Goal: Task Accomplishment & Management: Complete application form

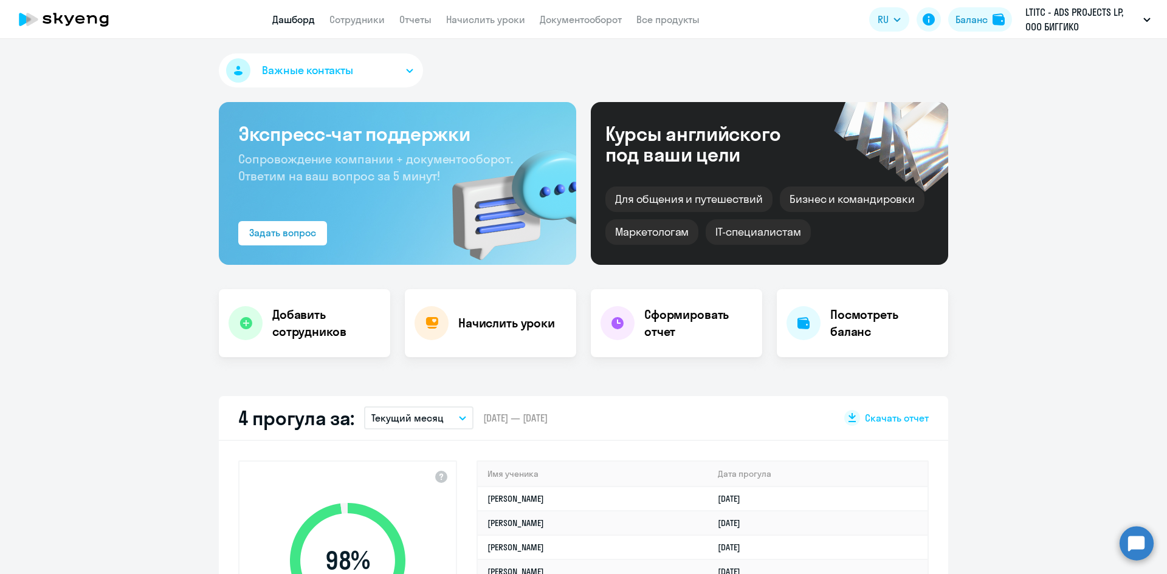
select select "30"
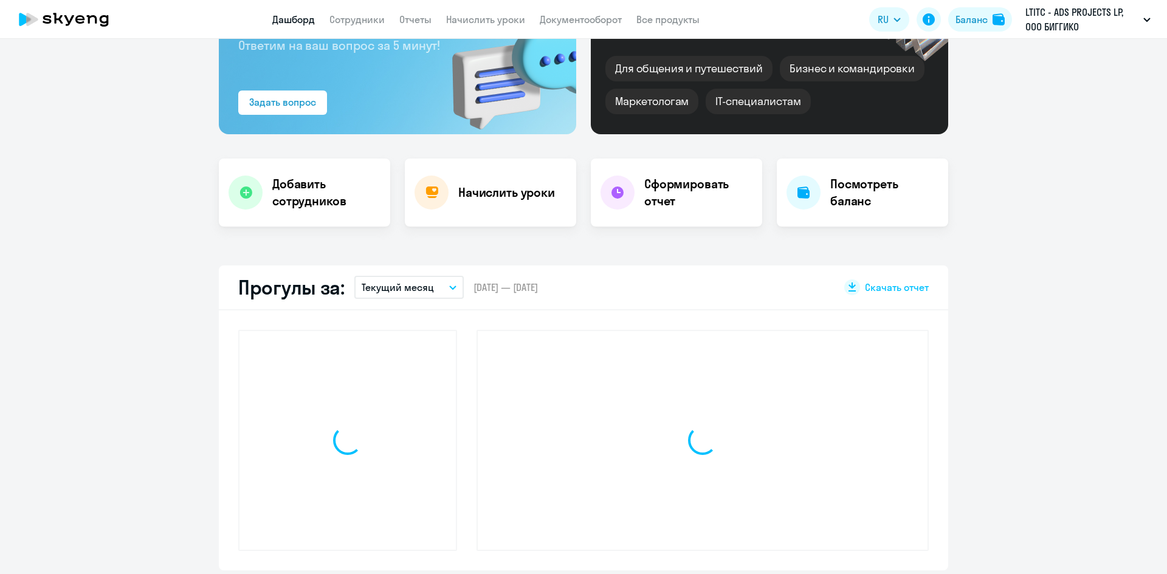
scroll to position [122, 0]
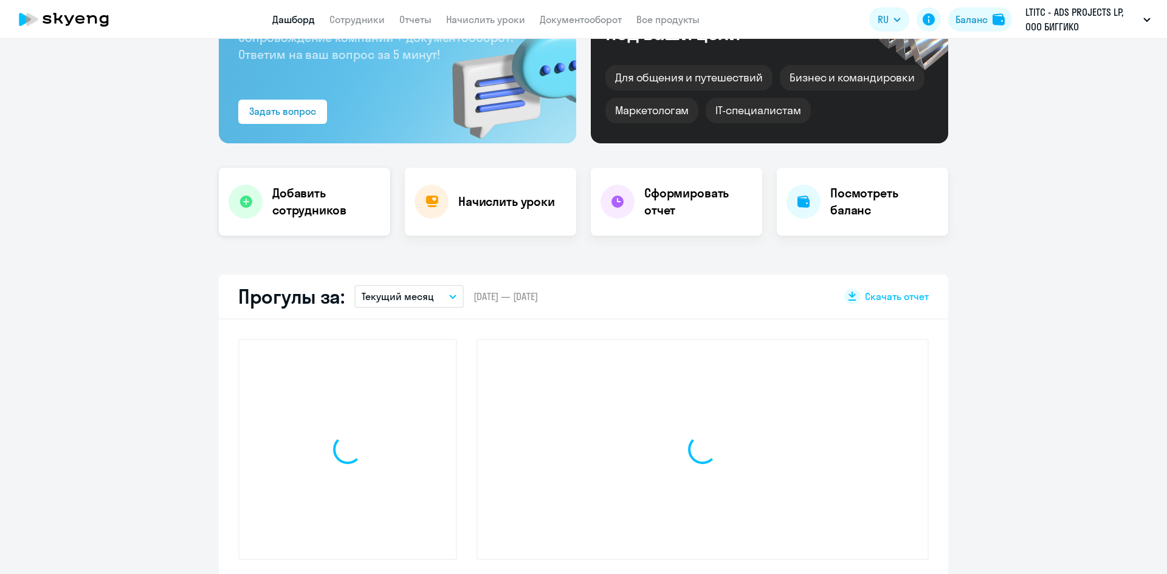
select select "30"
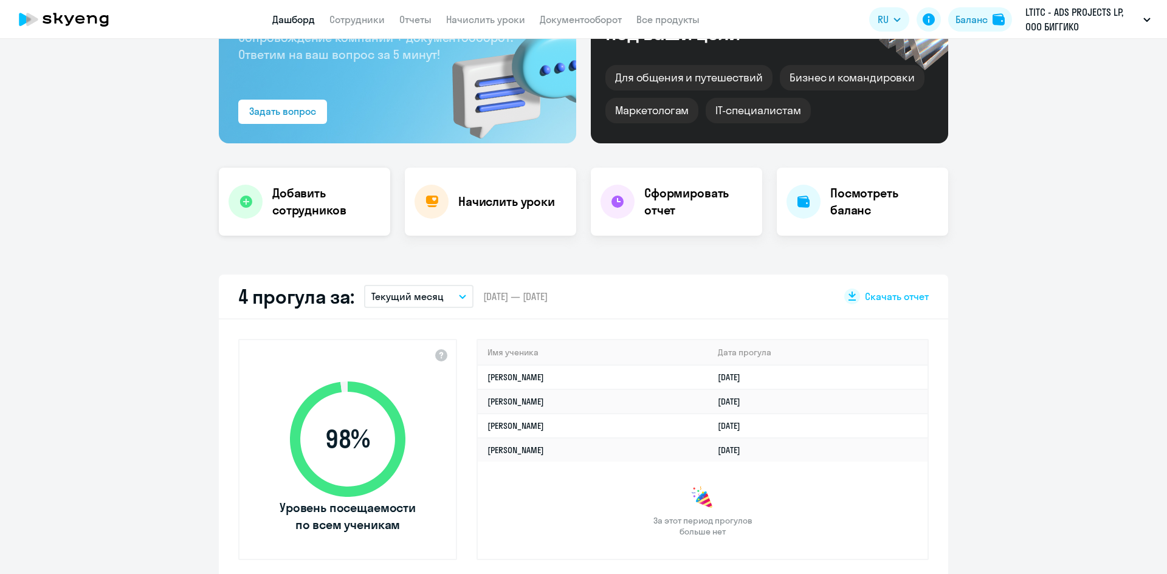
click at [295, 207] on h4 "Добавить сотрудников" at bounding box center [326, 202] width 108 height 34
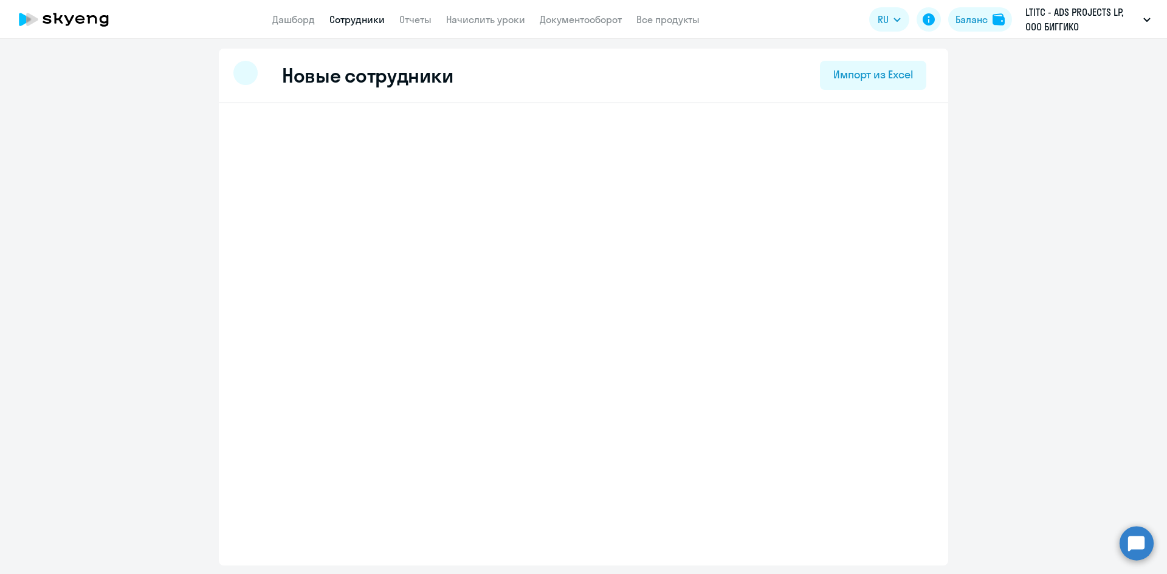
select select "english_adult_not_native_speaker"
select select "3"
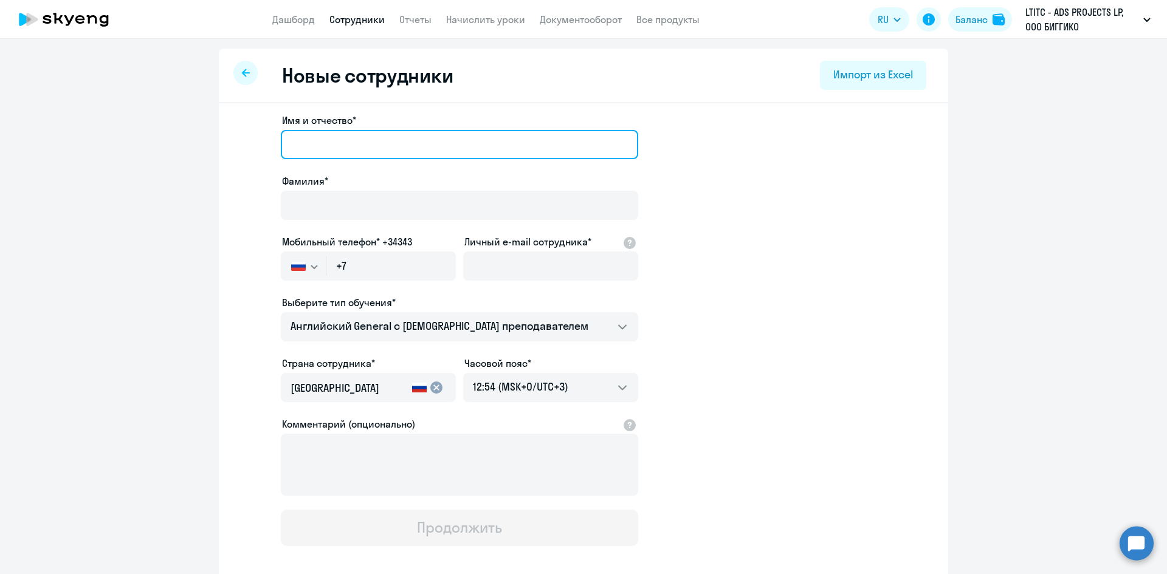
click at [429, 145] on input "Имя и отчество*" at bounding box center [459, 144] width 357 height 29
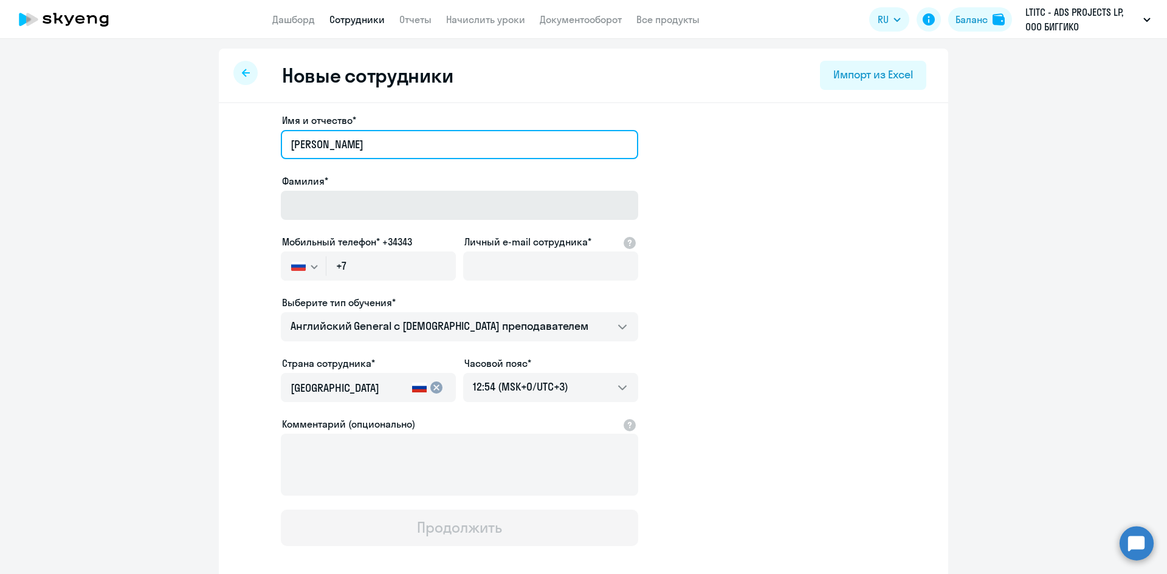
type input "Евгения"
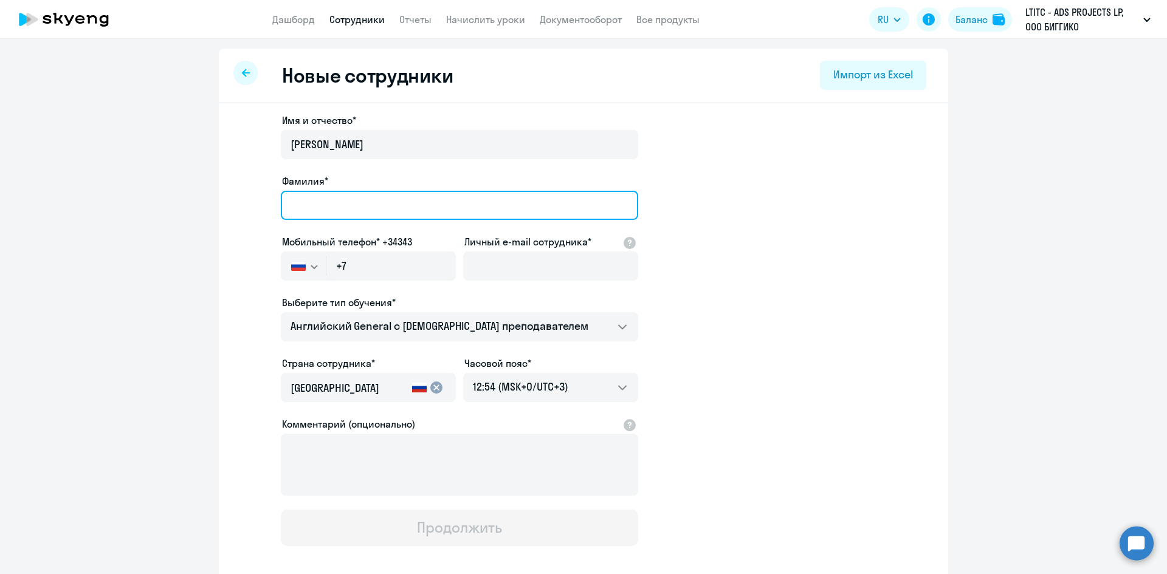
click at [371, 198] on input "Фамилия*" at bounding box center [459, 205] width 357 height 29
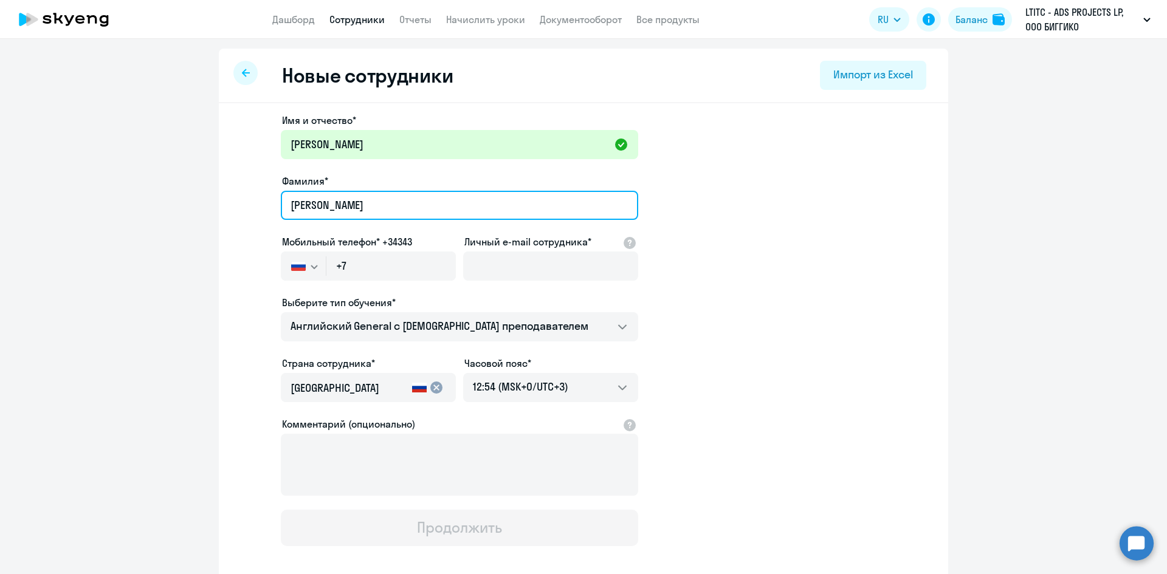
type input "Якубович"
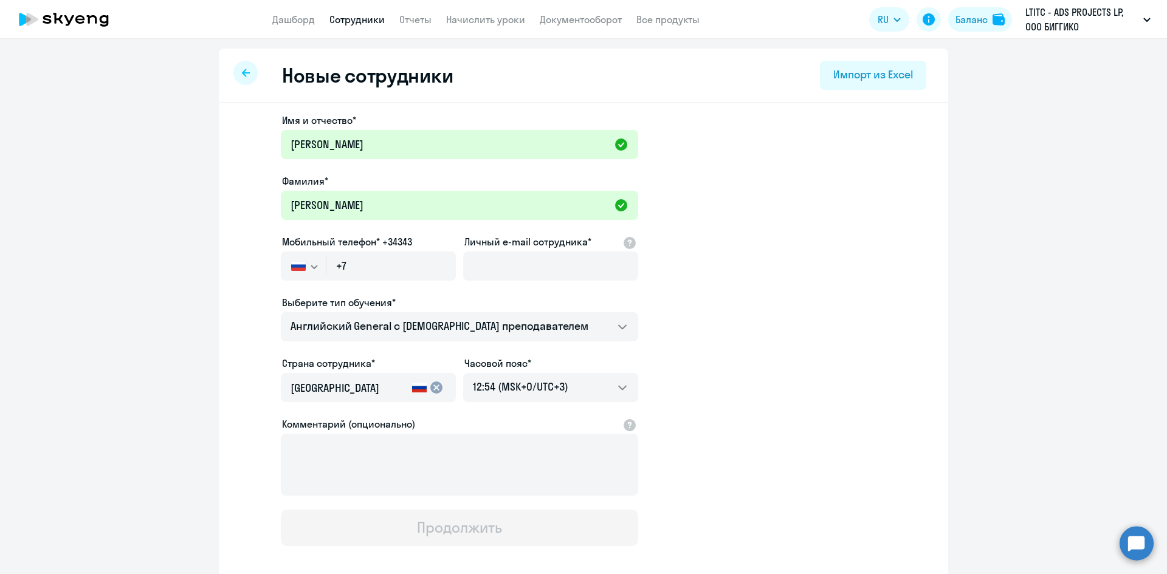
click at [301, 275] on button "button" at bounding box center [303, 266] width 45 height 29
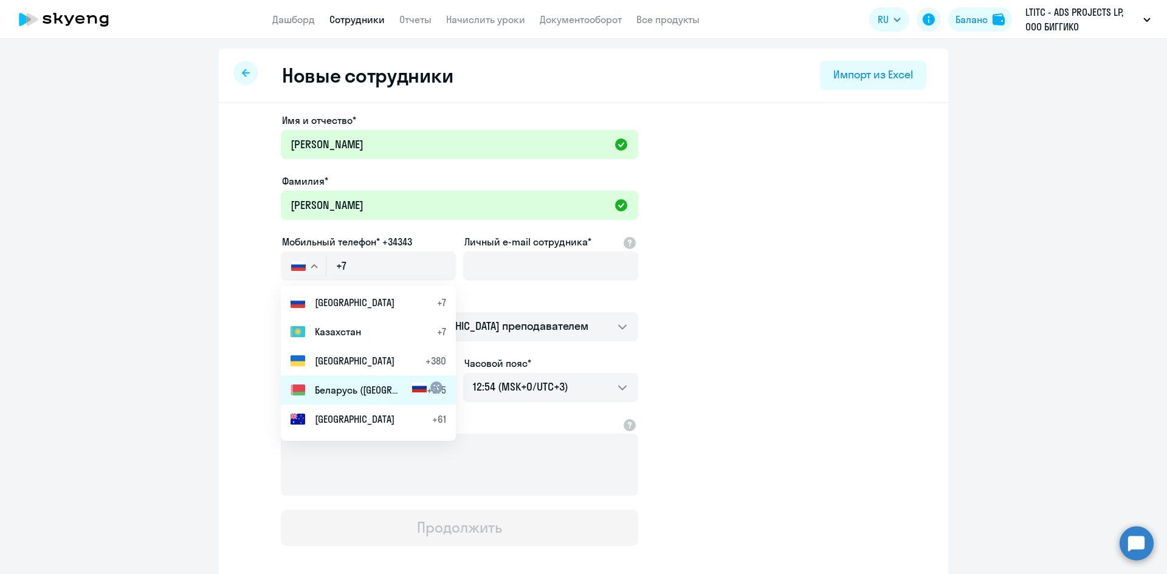
click at [332, 398] on li "Беларусь (Белоруссия) +375" at bounding box center [368, 390] width 175 height 29
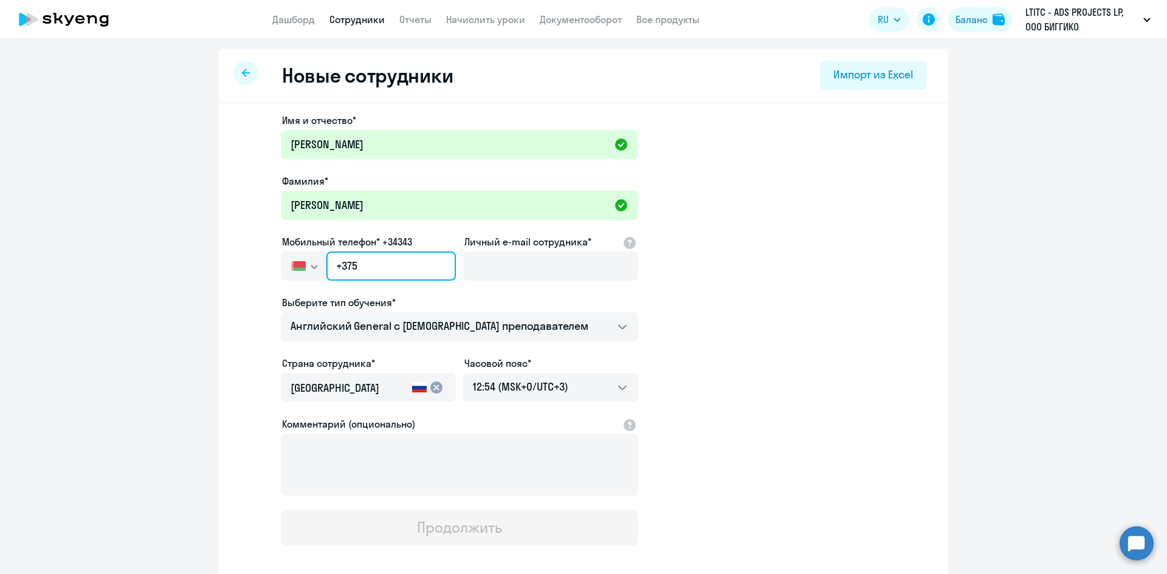
click at [376, 274] on input "+375" at bounding box center [390, 266] width 129 height 29
type input "+375 (29) 353-28-68"
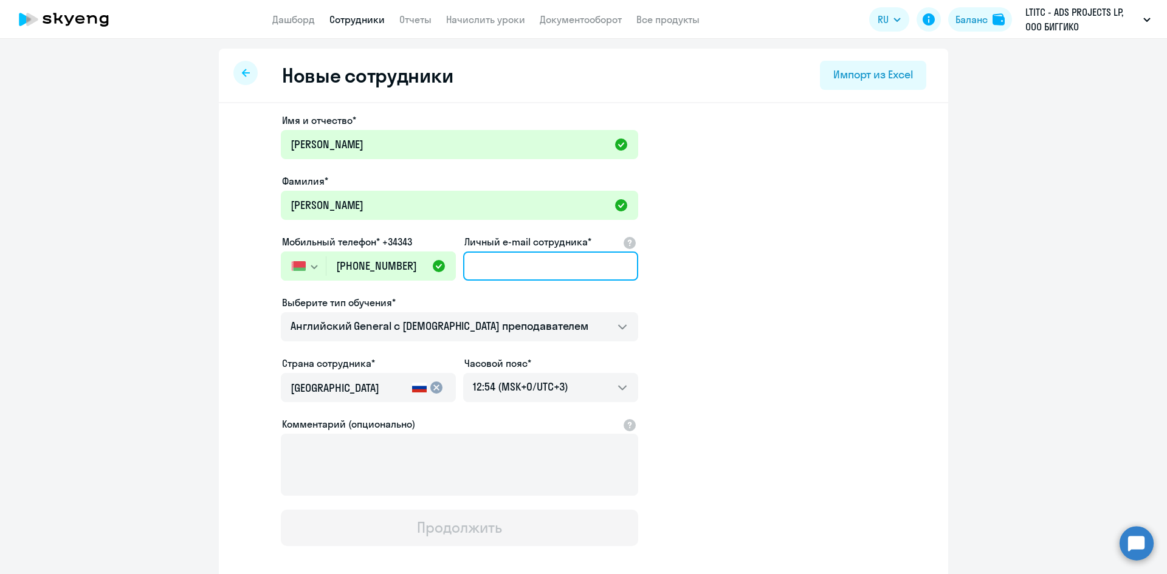
click at [545, 272] on input "Личный e-mail сотрудника*" at bounding box center [550, 266] width 175 height 29
paste input "yauheniya.yakubovich@alreadymedia.com"
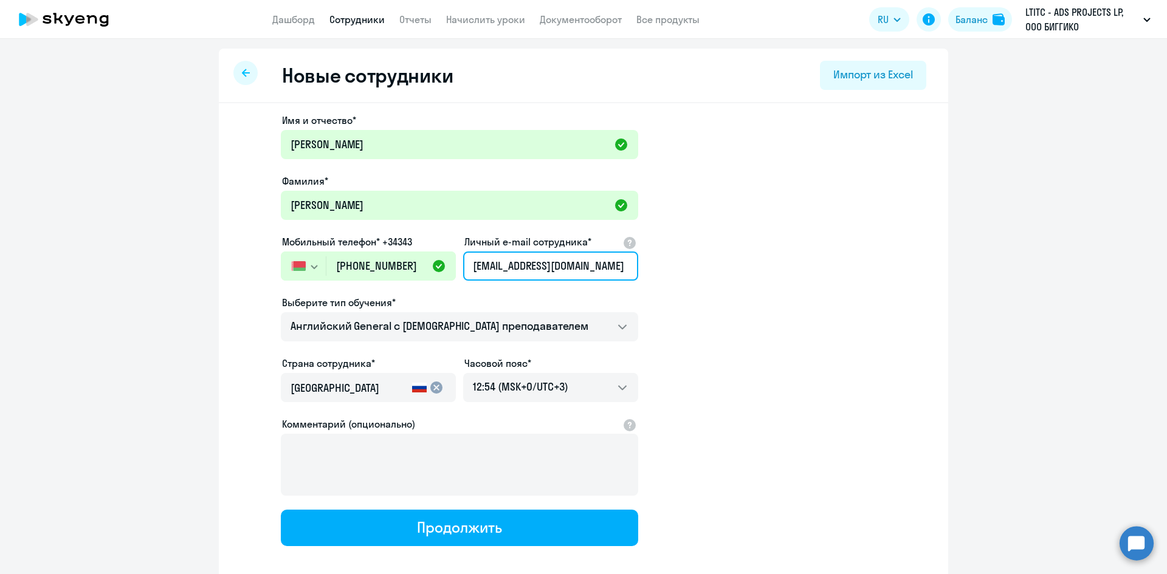
type input "yauheniya.yakubovich@alreadymedia.com"
click at [357, 388] on input "Россия" at bounding box center [349, 389] width 117 height 16
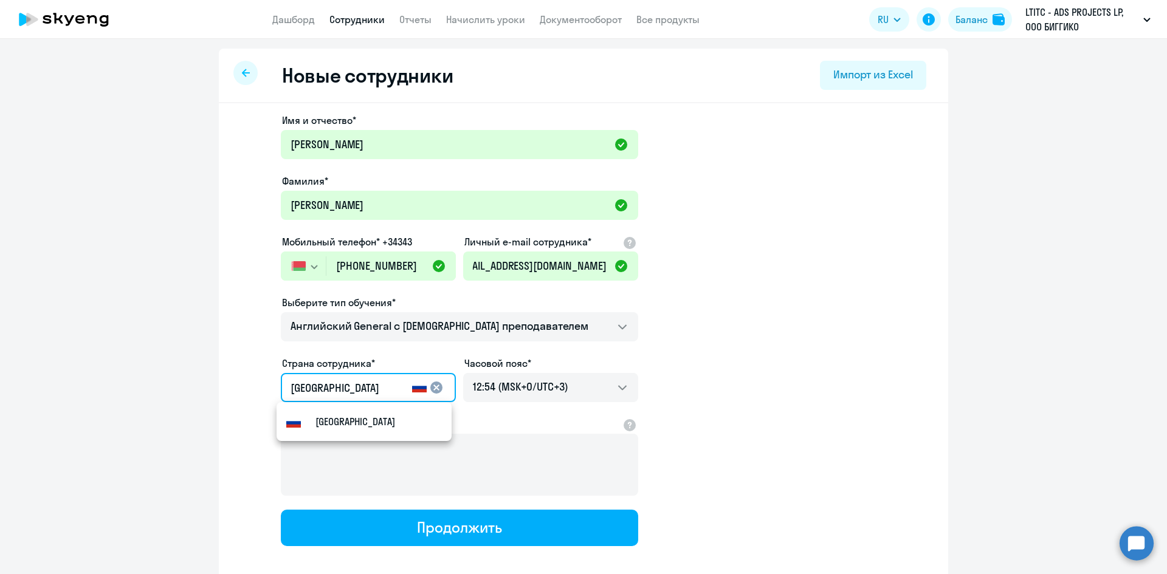
scroll to position [0, 0]
drag, startPoint x: 338, startPoint y: 393, endPoint x: 247, endPoint y: 390, distance: 90.6
click at [247, 390] on app-new-student-form "Имя и отчество* Евгения Фамилия* Якубович Мобильный телефон* +34343 Россия +7 К…" at bounding box center [583, 329] width 690 height 433
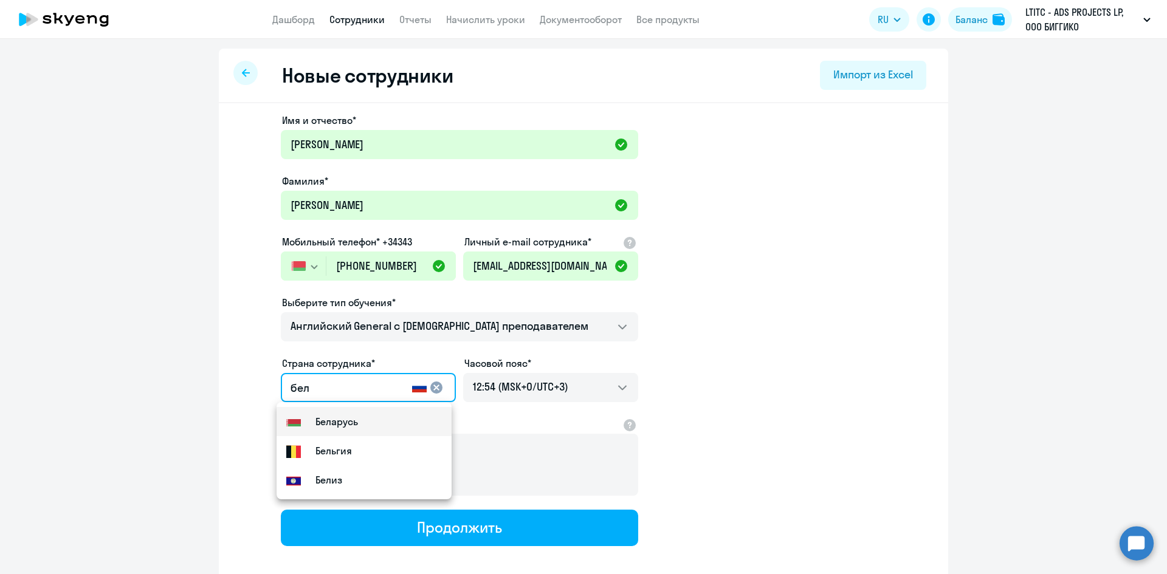
click at [337, 425] on small "Беларусь" at bounding box center [336, 422] width 43 height 15
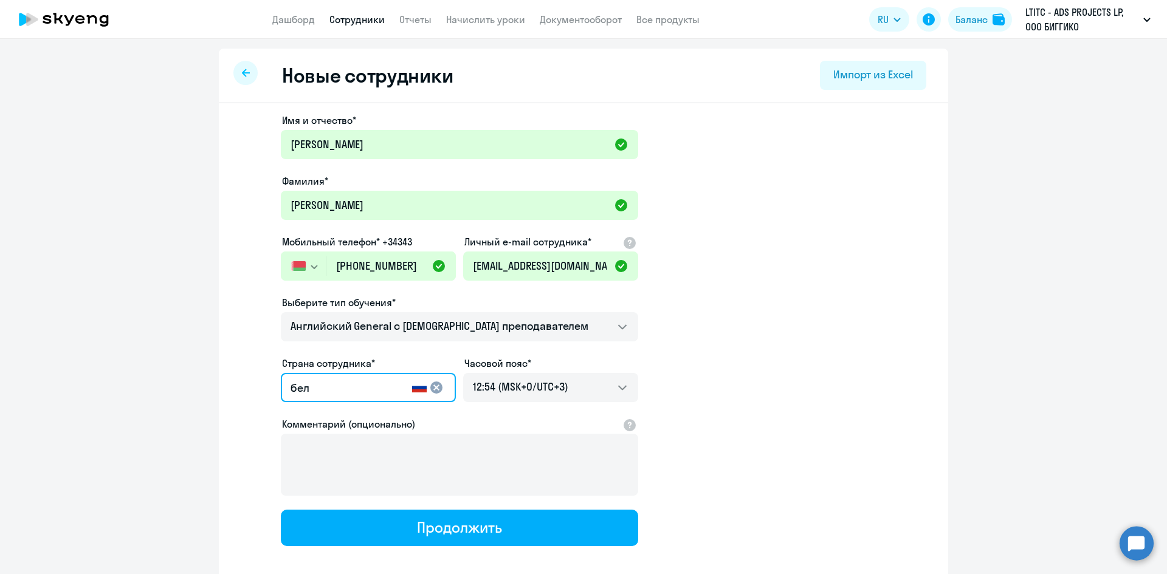
type input "Беларусь"
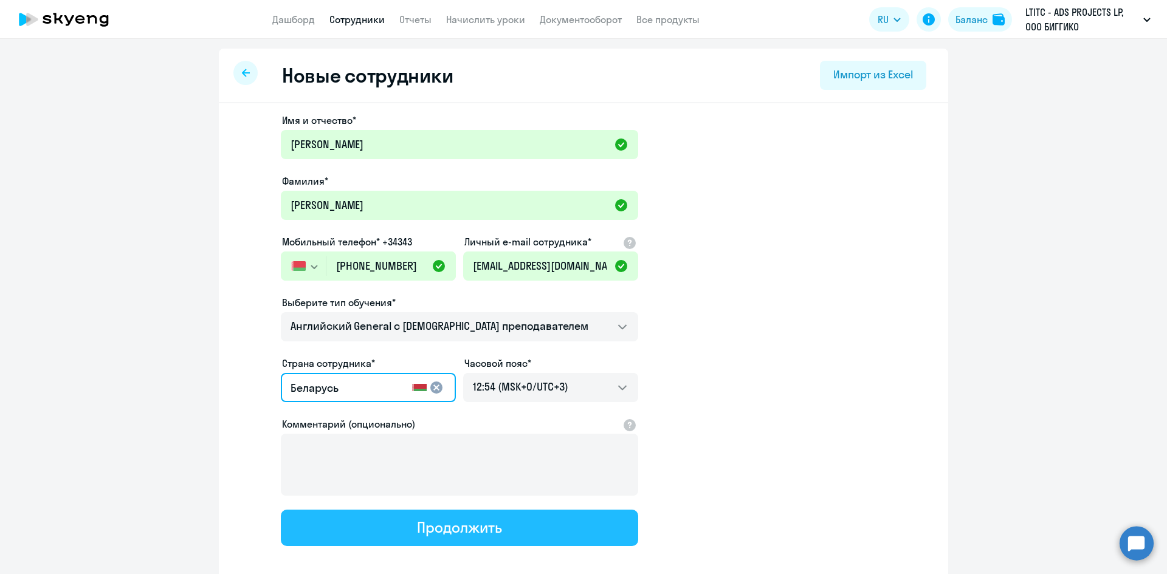
click at [419, 532] on div "Продолжить" at bounding box center [459, 527] width 84 height 19
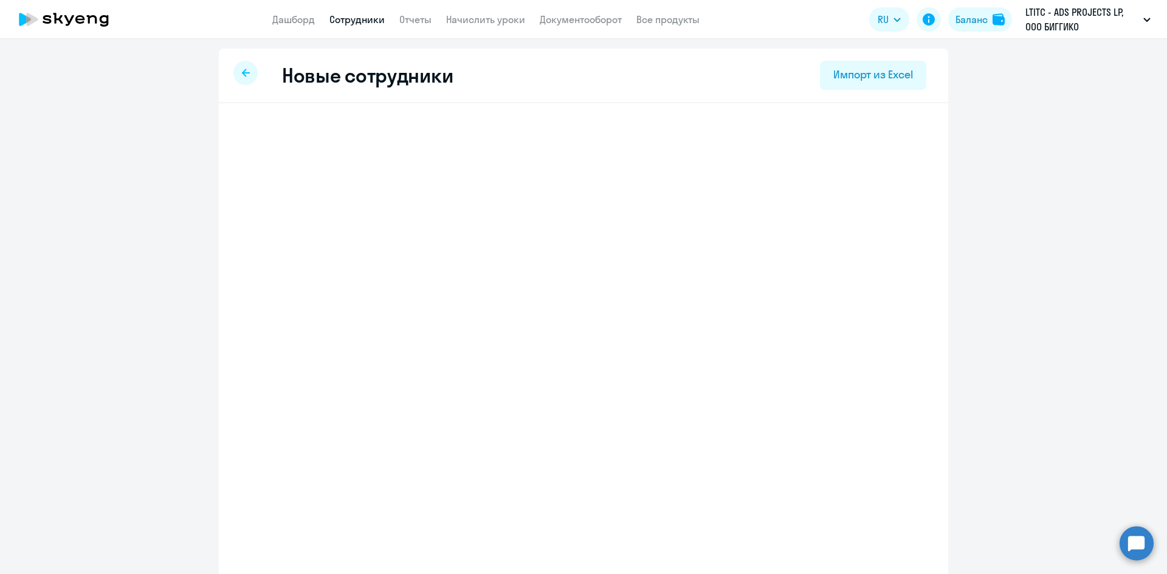
select select "english_adult_not_native_speaker"
select select "3"
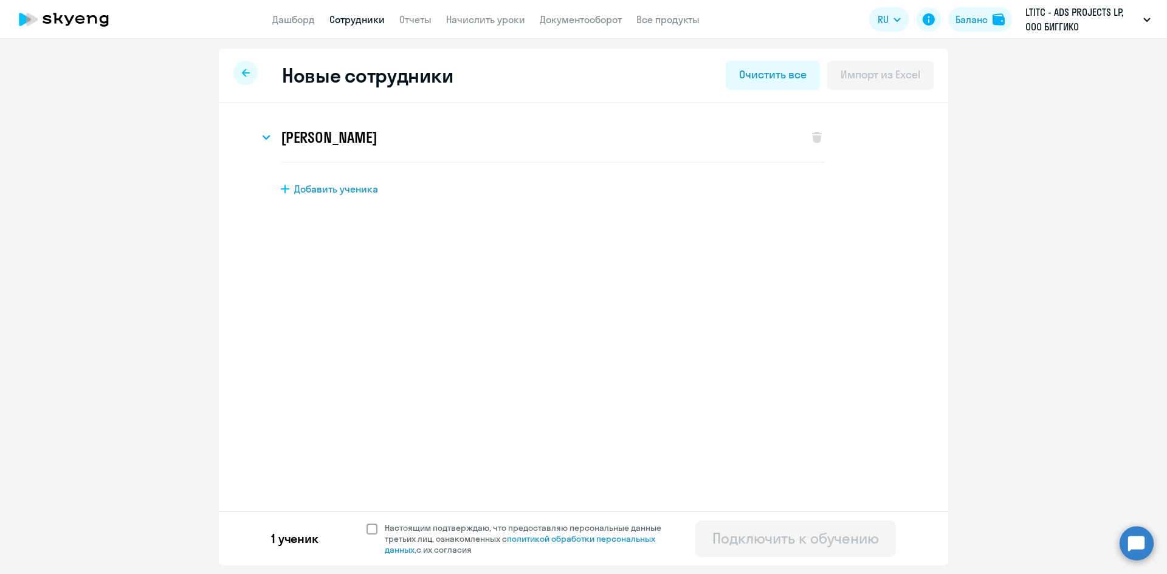
click at [367, 525] on span at bounding box center [372, 529] width 11 height 11
click at [367, 523] on input "Настоящим подтверждаю, что предоставляю персональные данные третьих лиц, ознако…" at bounding box center [366, 522] width 1 height 1
checkbox input "true"
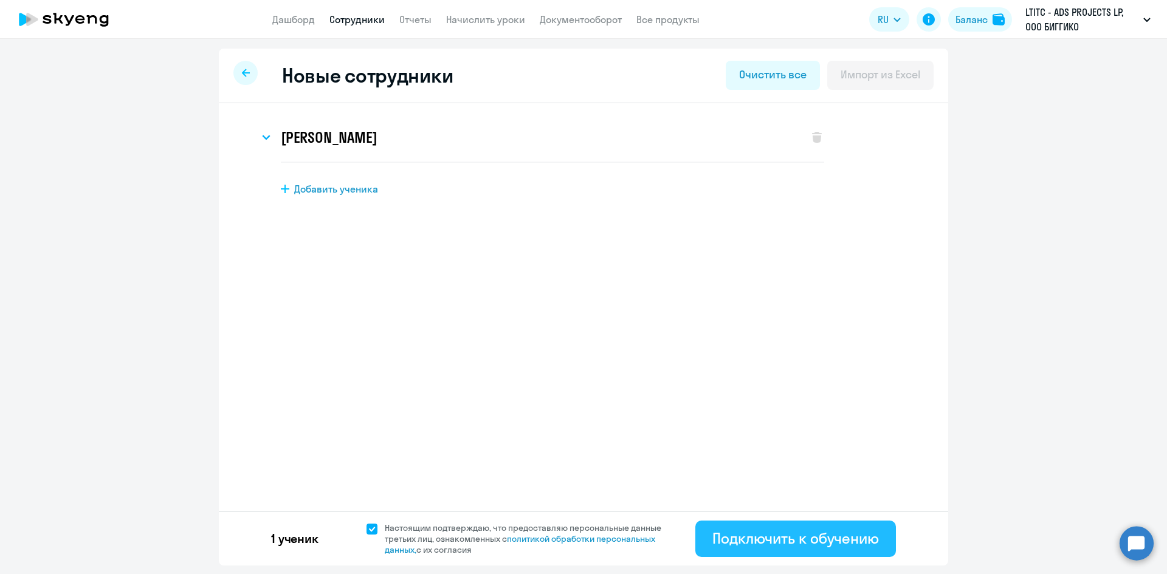
click at [816, 529] on div "Подключить к обучению" at bounding box center [795, 538] width 167 height 19
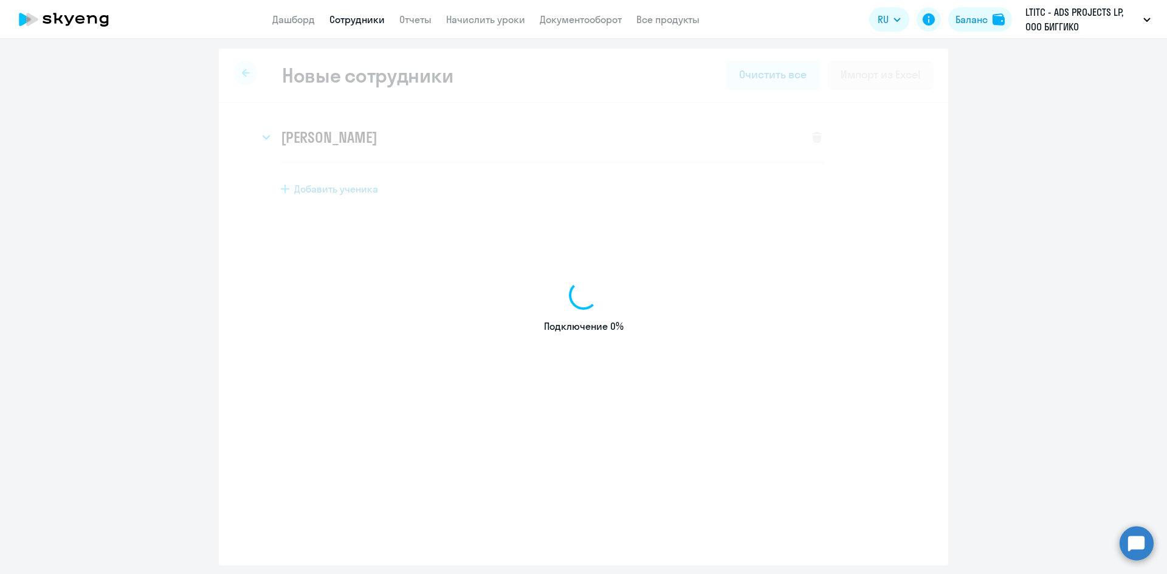
select select "english_adult_not_native_speaker"
select select "3"
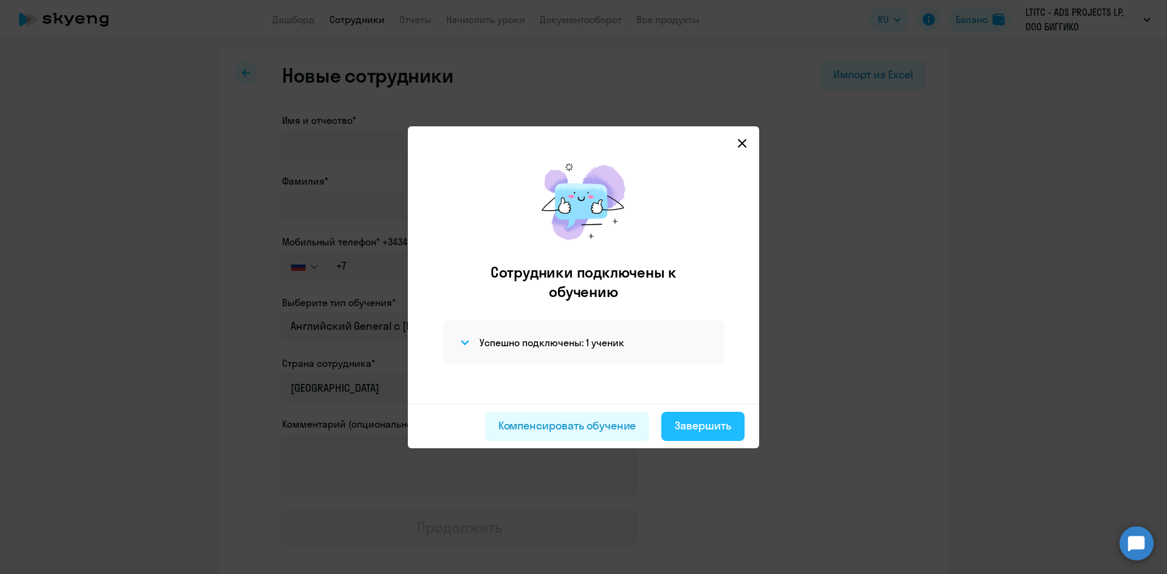
click at [704, 426] on div "Завершить" at bounding box center [703, 426] width 57 height 16
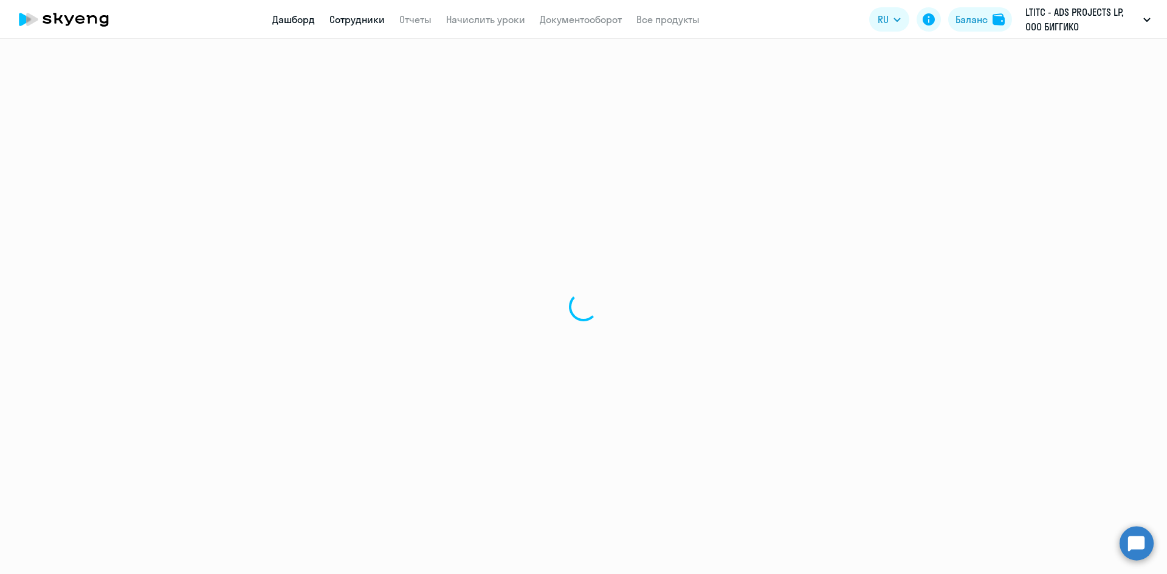
select select "30"
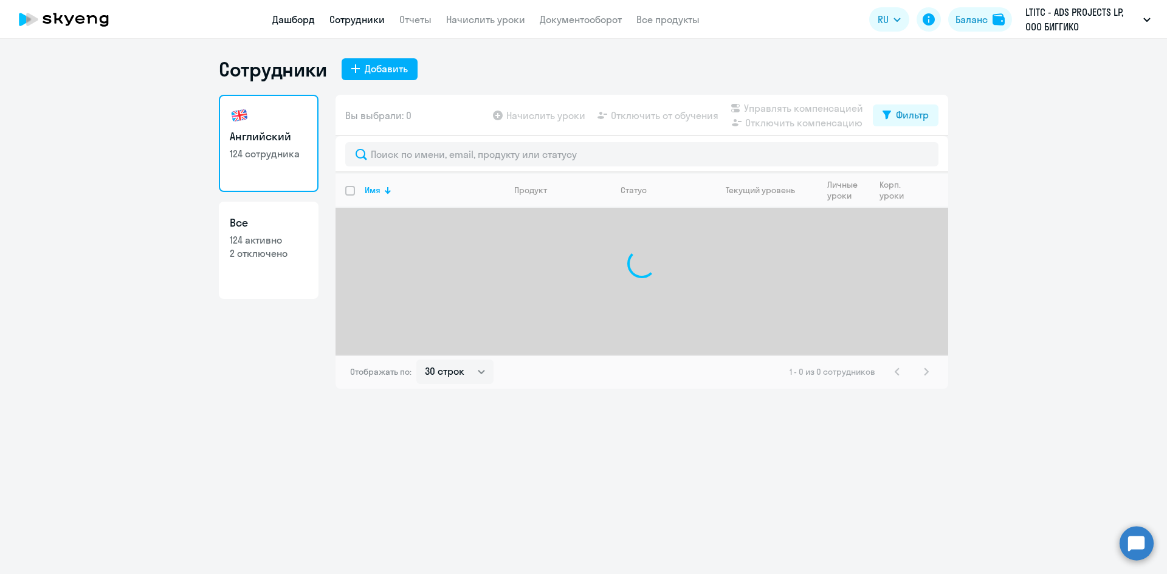
click at [290, 16] on link "Дашборд" at bounding box center [293, 19] width 43 height 12
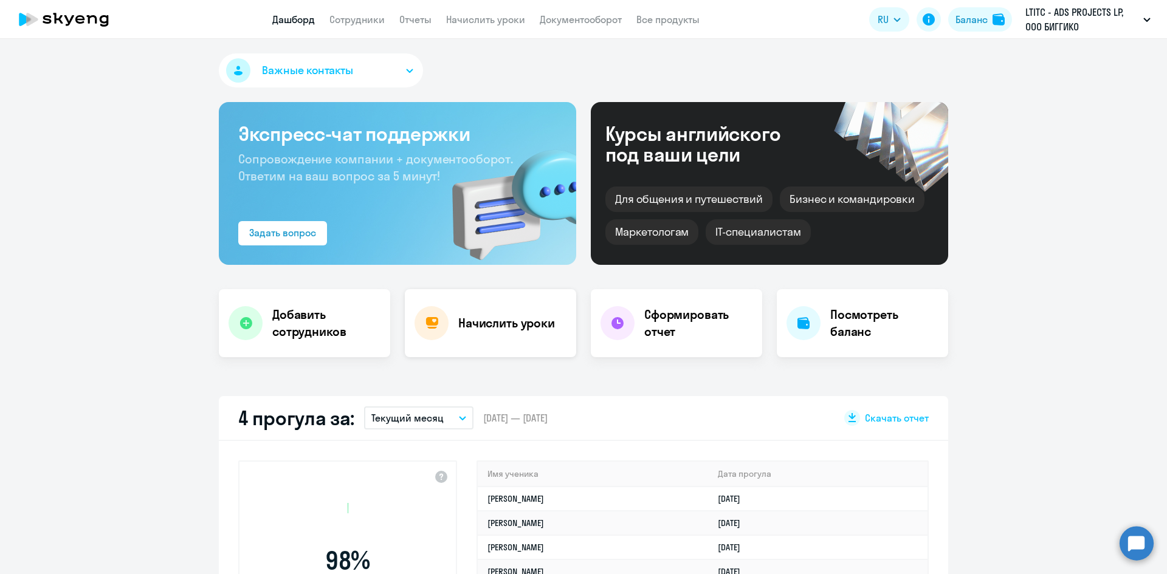
click at [492, 347] on div "Начислить уроки" at bounding box center [490, 323] width 171 height 68
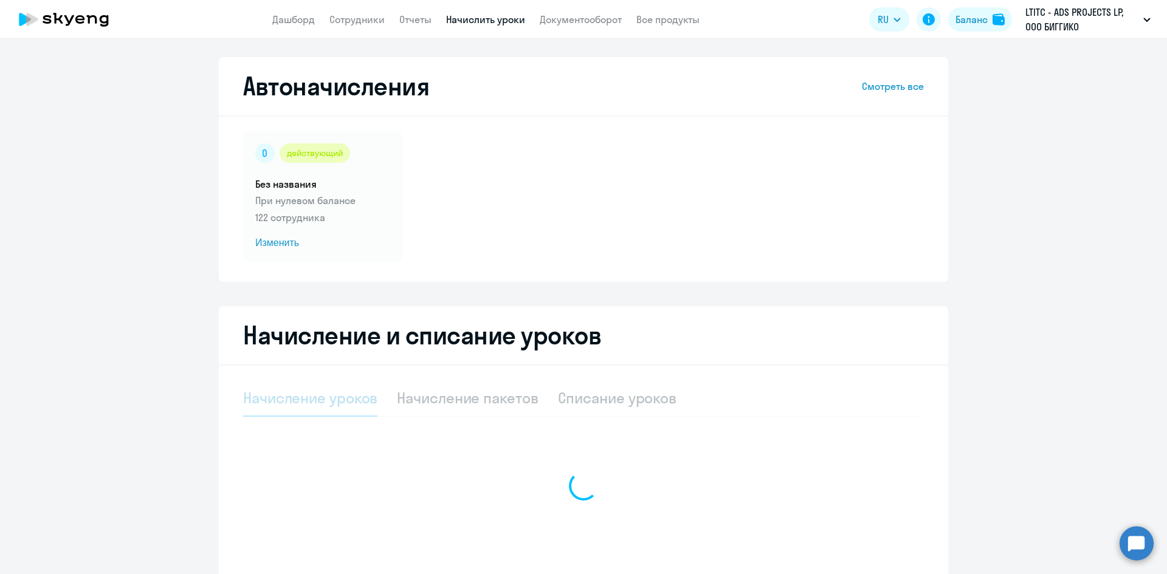
select select "10"
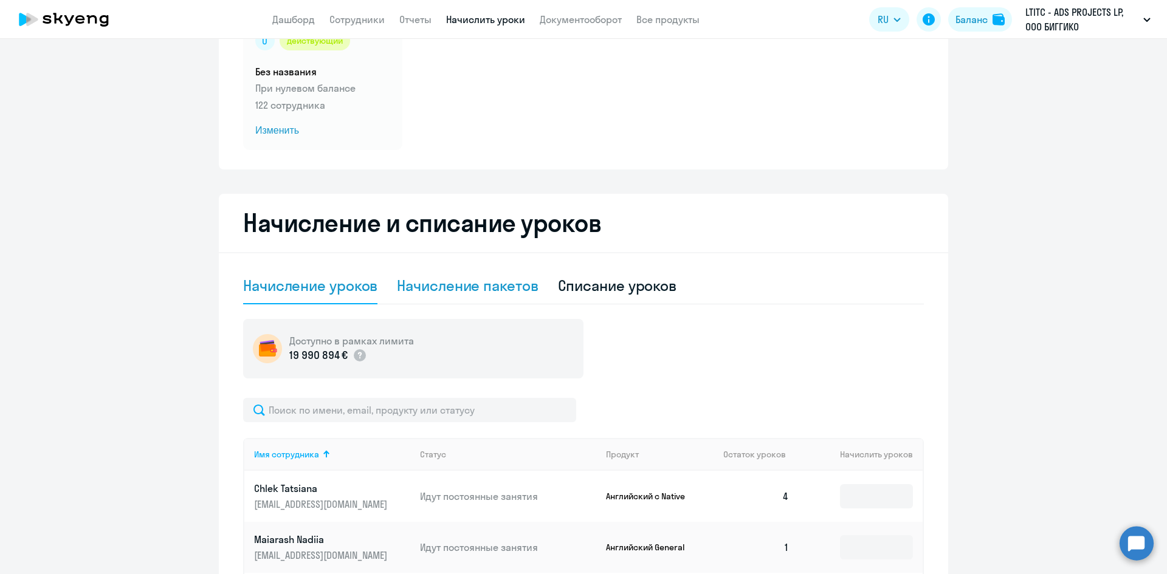
scroll to position [122, 0]
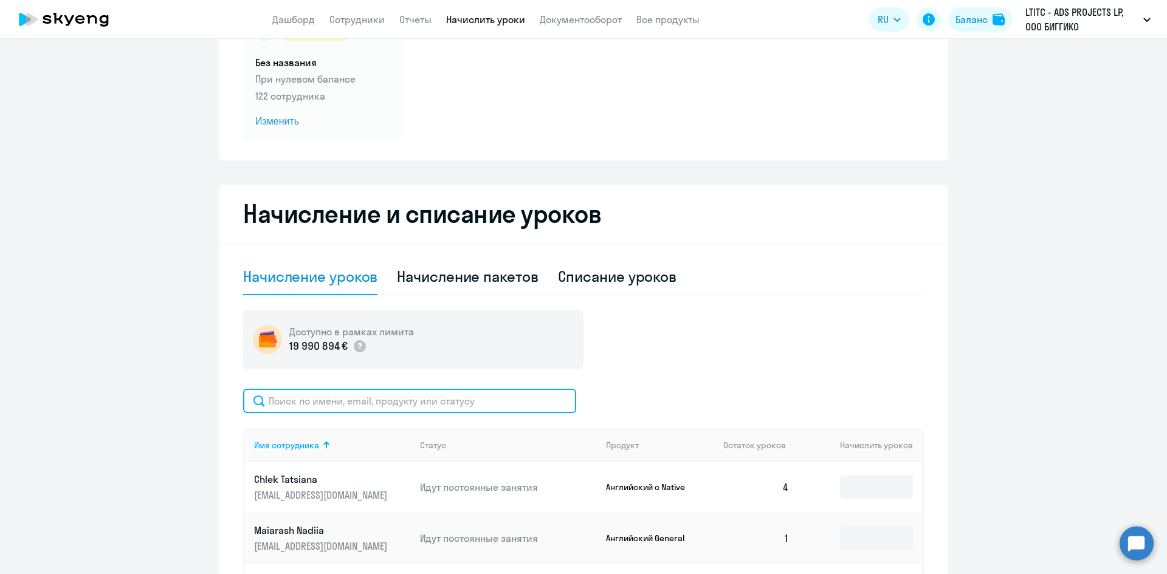
click at [345, 405] on input "text" at bounding box center [409, 401] width 333 height 24
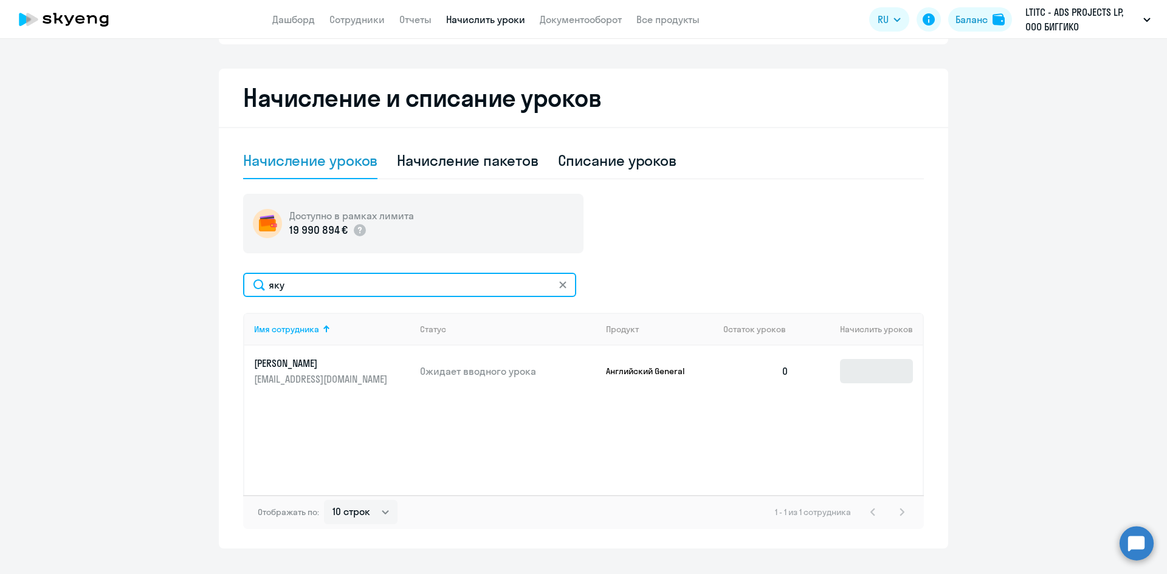
scroll to position [243, 0]
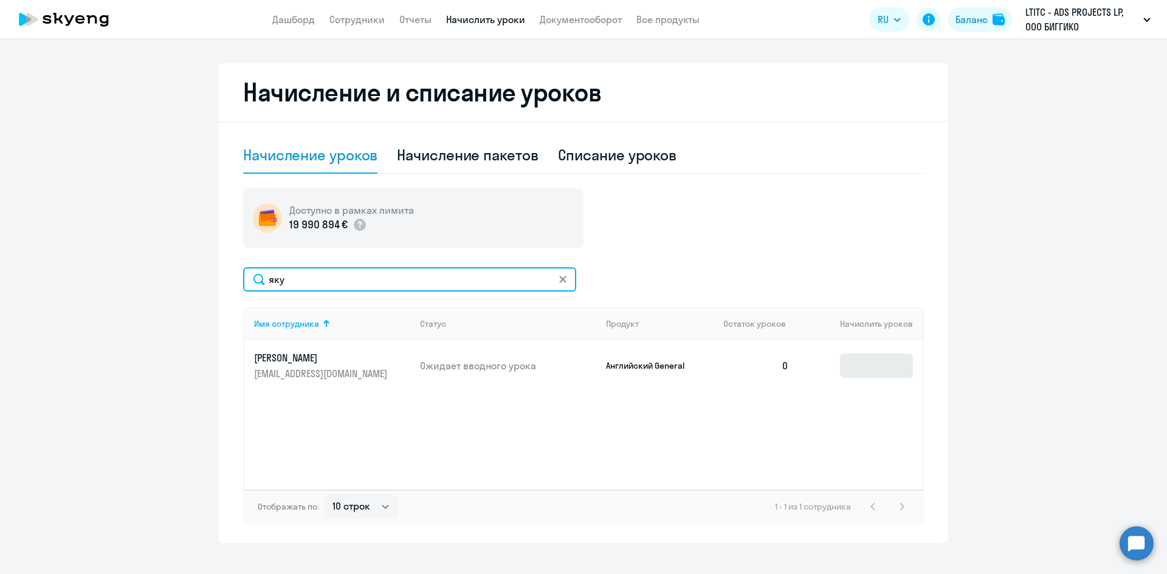
type input "яку"
click at [867, 370] on input at bounding box center [876, 366] width 73 height 24
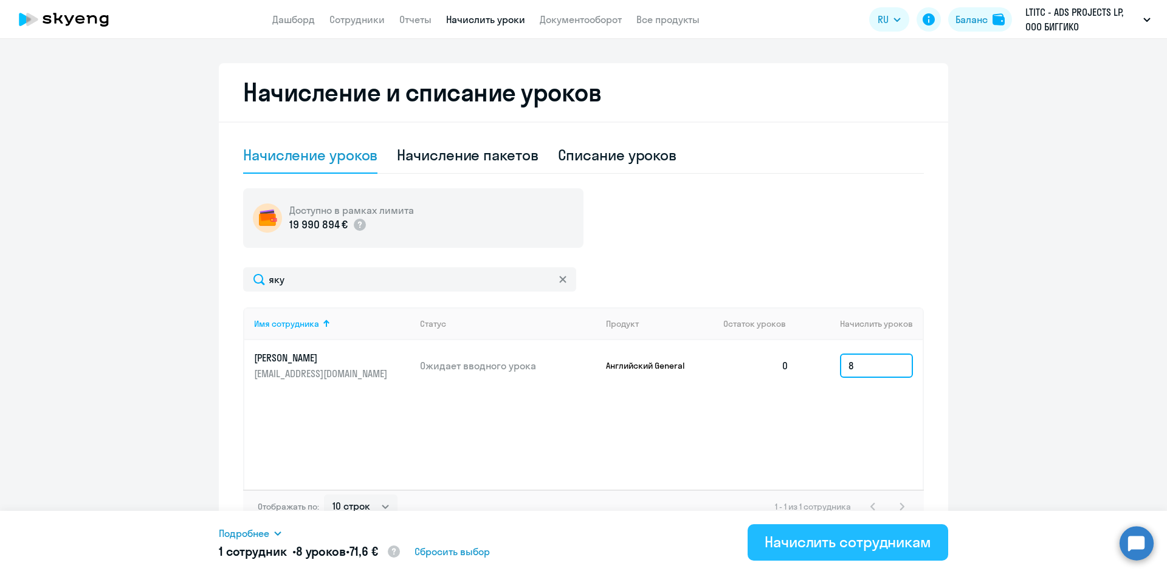
type input "8"
click at [842, 546] on div "Начислить сотрудникам" at bounding box center [848, 541] width 167 height 19
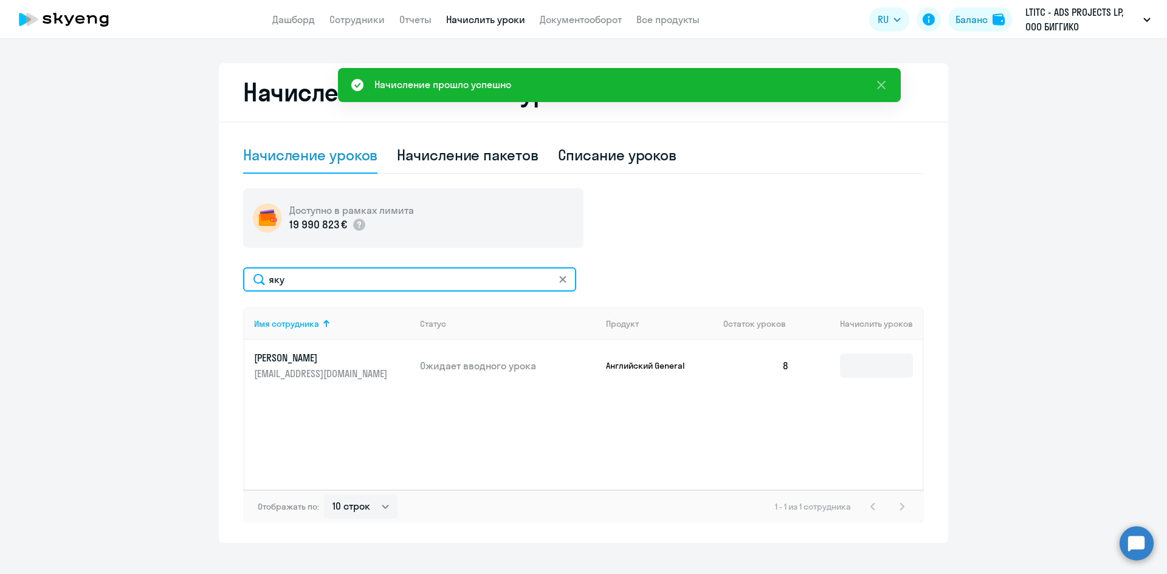
click at [565, 278] on input "яку" at bounding box center [409, 279] width 333 height 24
click at [558, 280] on svg-icon at bounding box center [563, 280] width 10 height 10
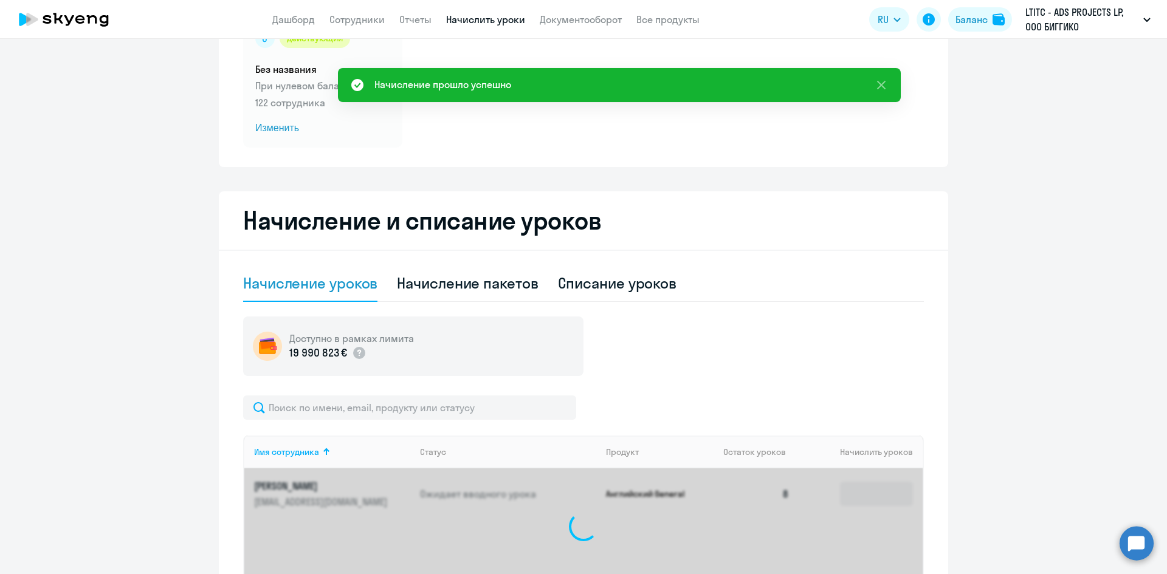
scroll to position [0, 0]
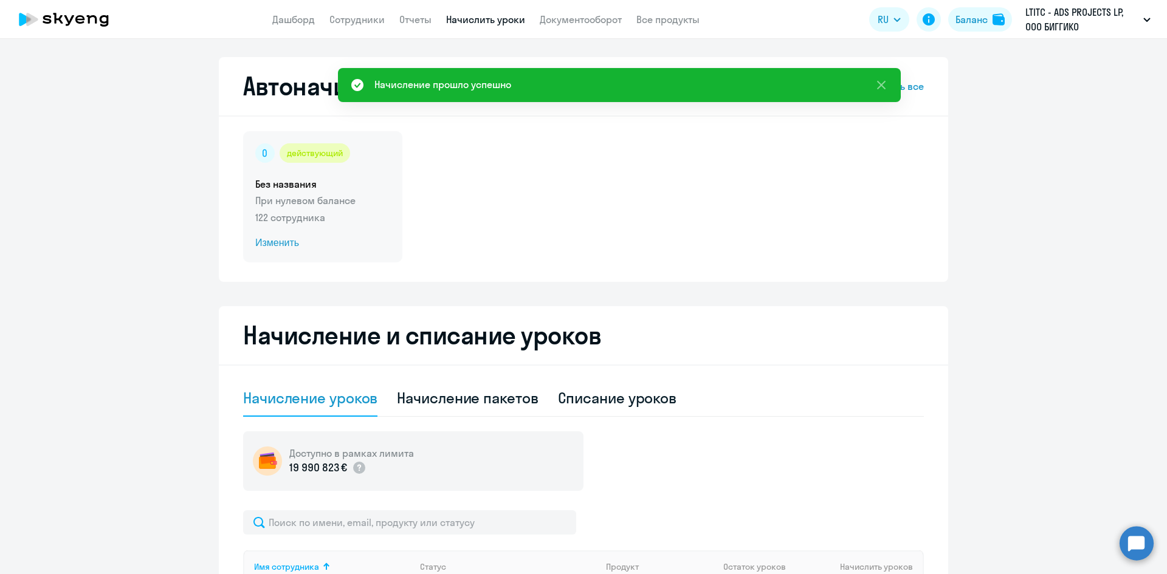
click at [293, 204] on p "При нулевом балансе" at bounding box center [322, 200] width 135 height 15
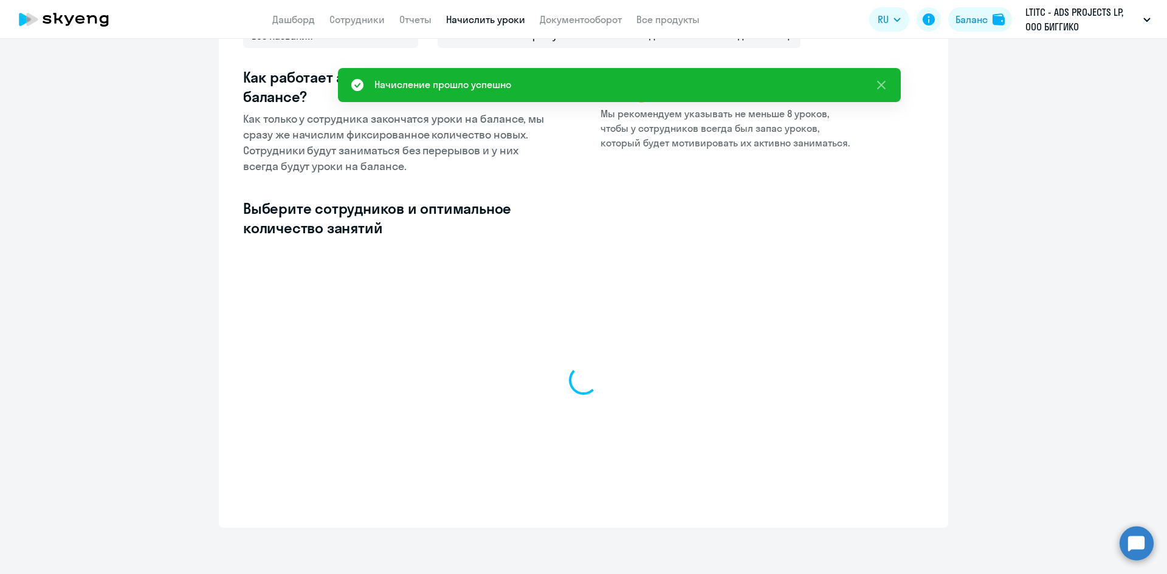
scroll to position [134, 0]
select select "10"
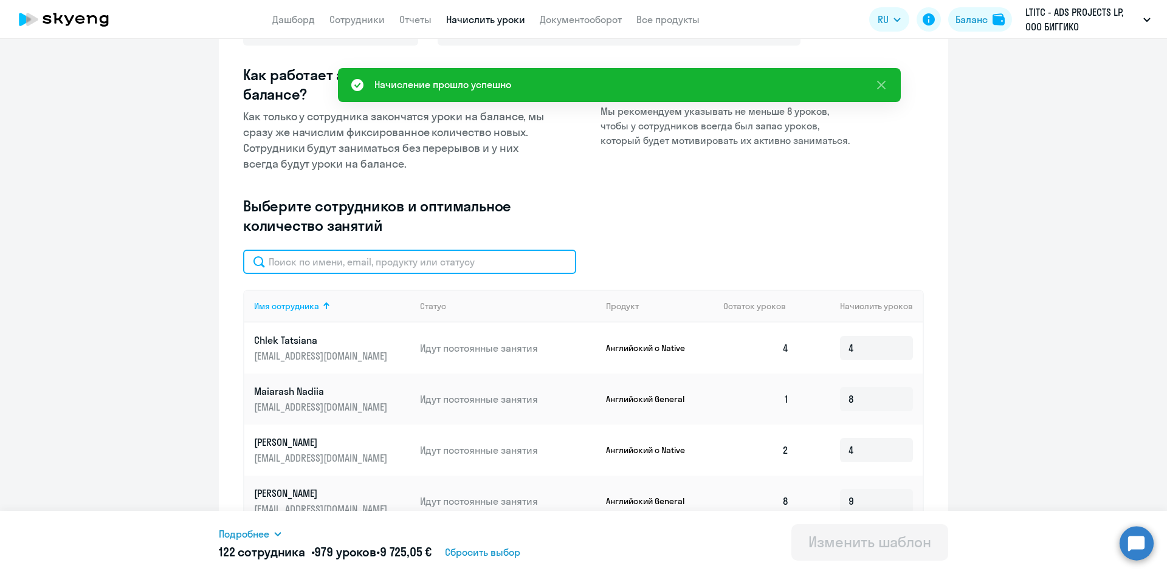
click at [406, 260] on input "text" at bounding box center [409, 262] width 333 height 24
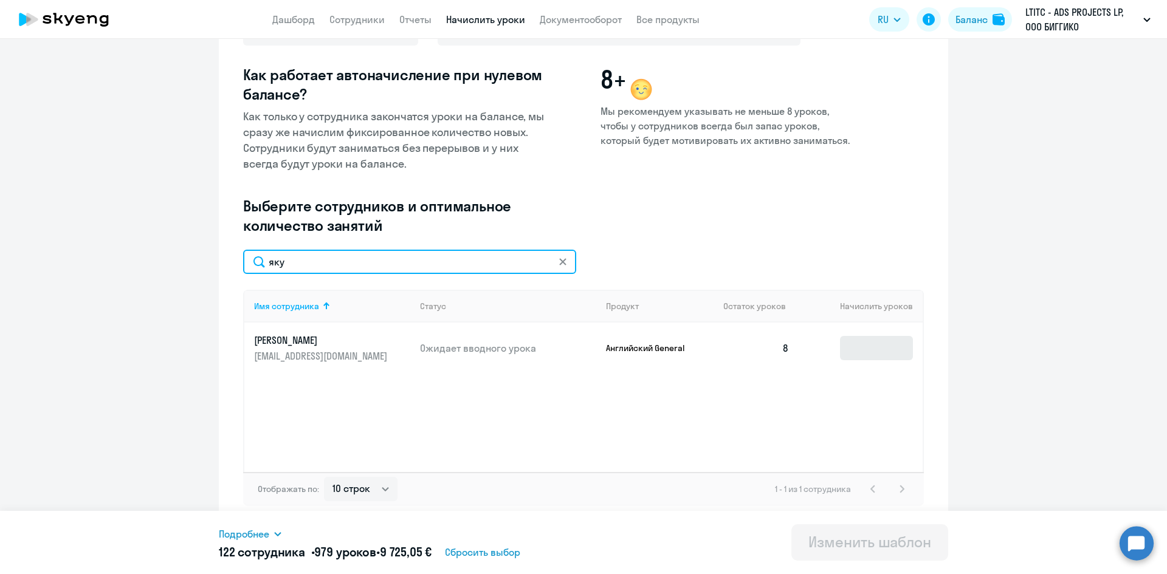
type input "яку"
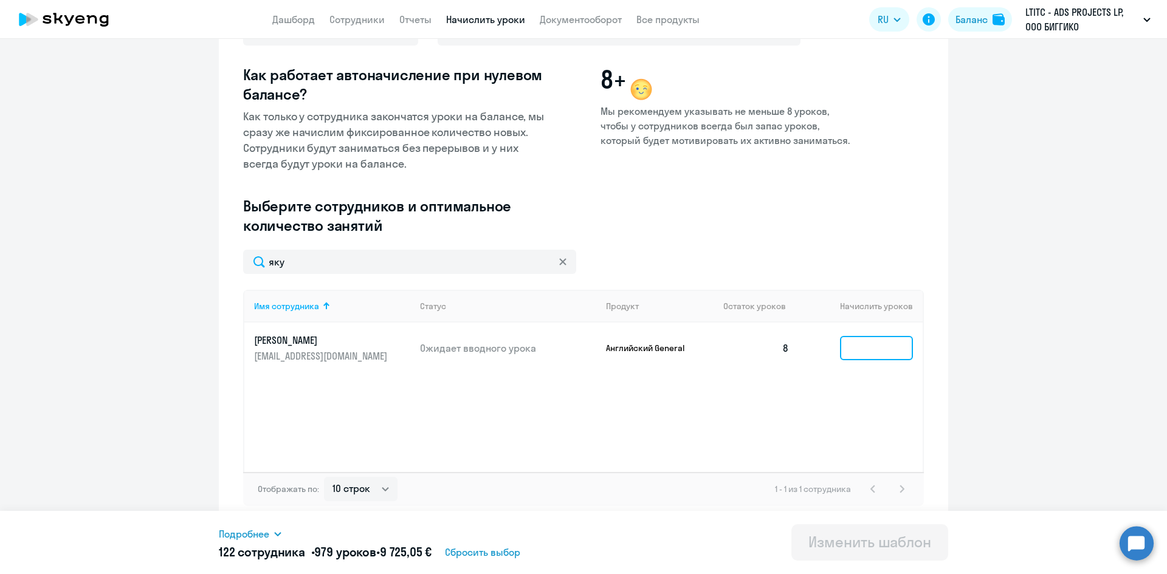
click at [868, 357] on input at bounding box center [876, 348] width 73 height 24
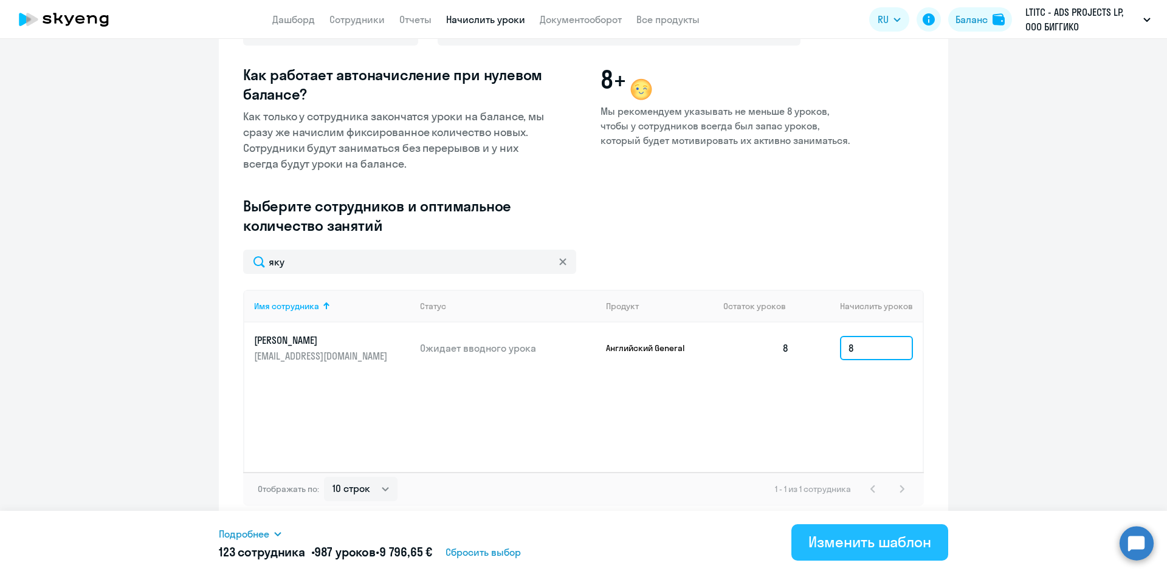
type input "8"
click at [839, 547] on div "Изменить шаблон" at bounding box center [869, 541] width 123 height 19
